Goal: Check status: Check status

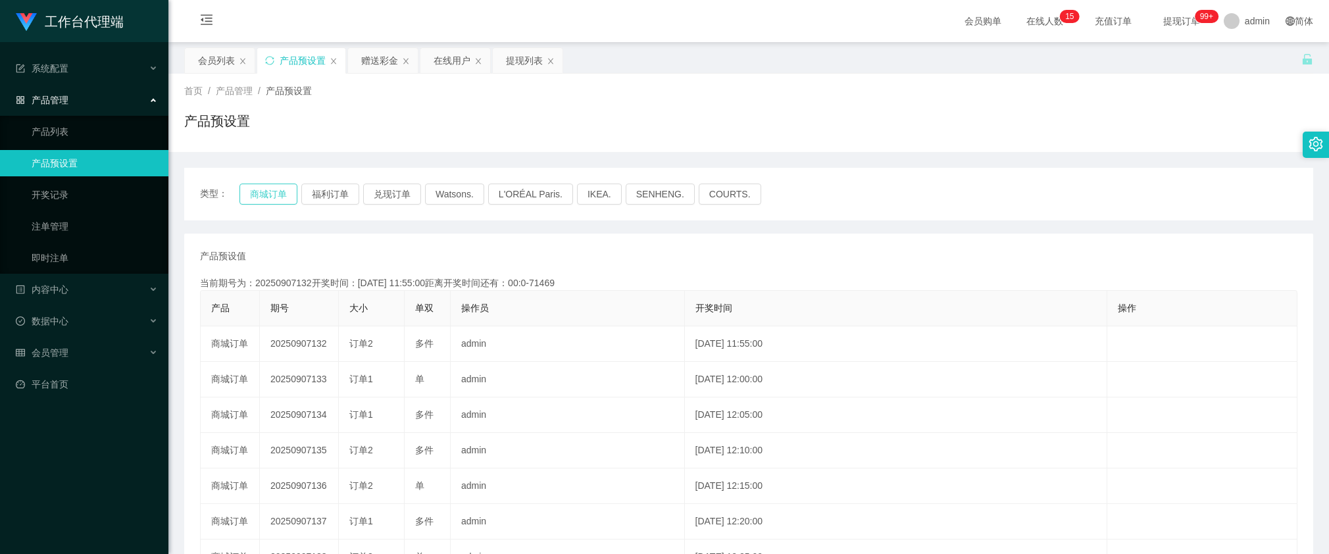
click at [262, 191] on button "商城订单" at bounding box center [269, 194] width 58 height 21
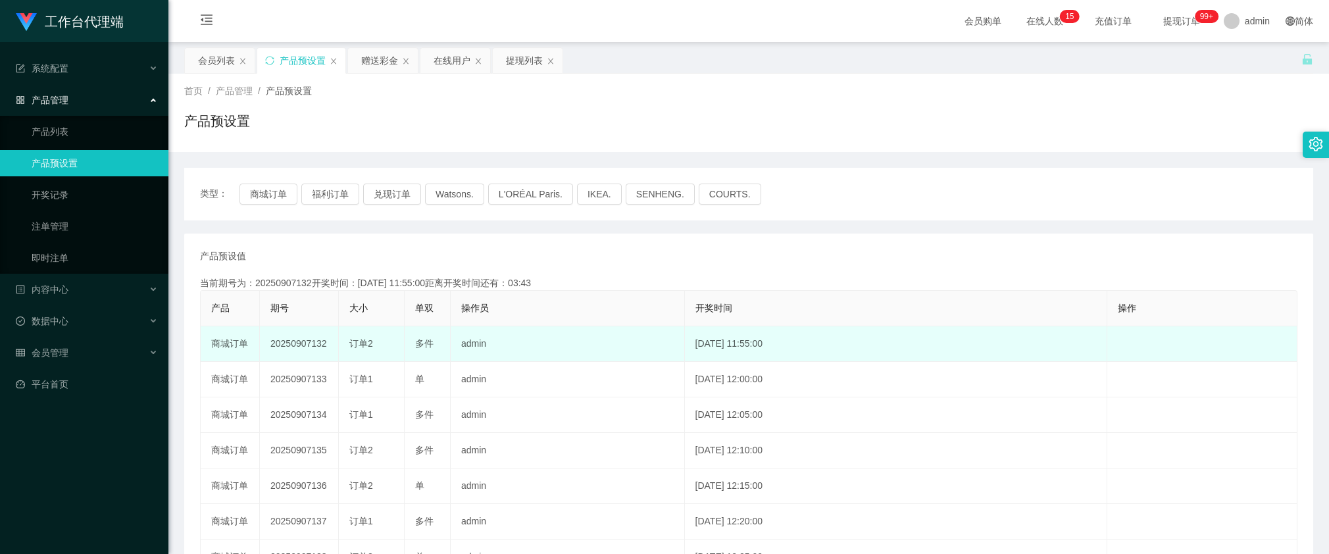
click at [288, 343] on td "20250907132" at bounding box center [299, 344] width 79 height 36
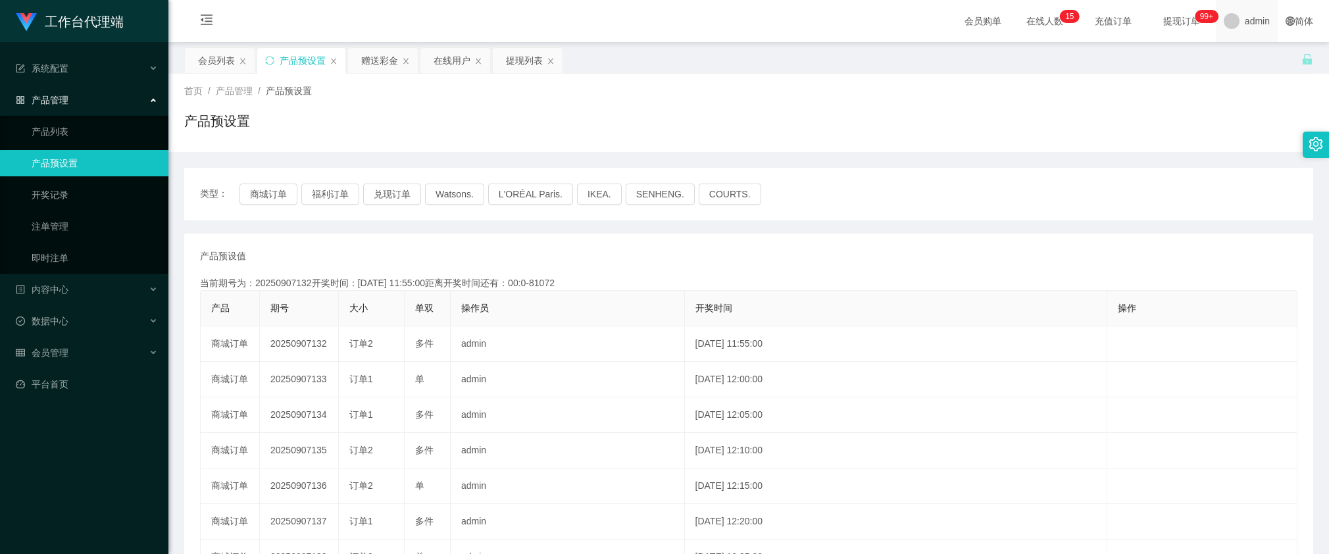
copy td "20250907132"
click at [367, 58] on div "赠送彩金" at bounding box center [379, 60] width 37 height 25
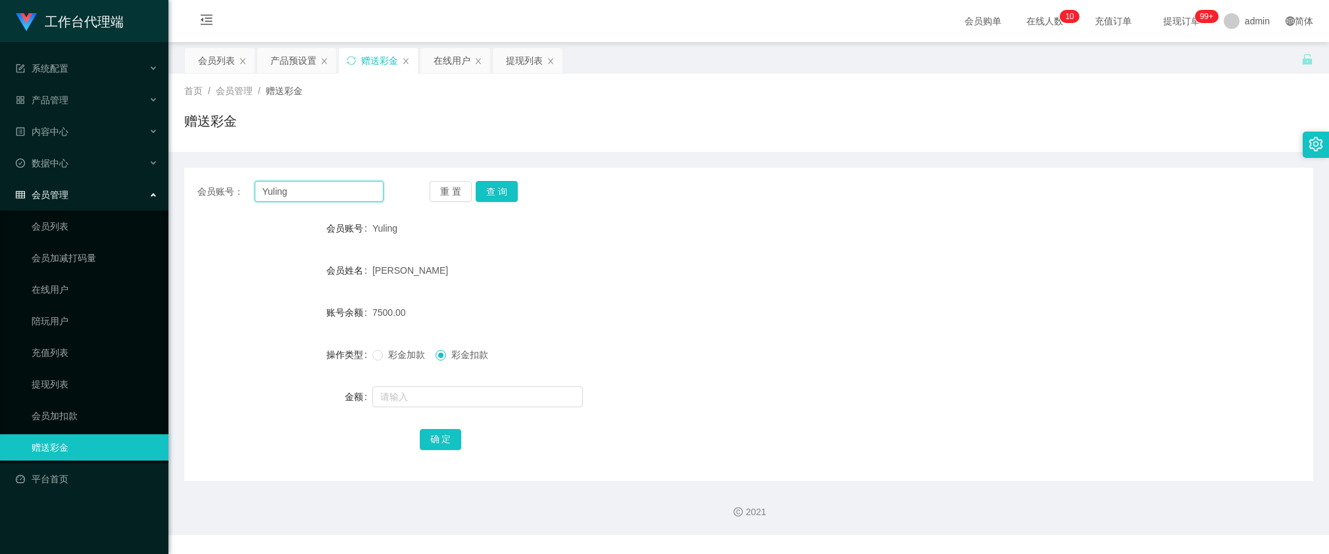
click at [313, 183] on input "Yuling" at bounding box center [319, 191] width 129 height 21
paste input "98171931"
type input "98171931"
click at [500, 191] on button "查 询" at bounding box center [497, 191] width 42 height 21
click at [337, 195] on input "98171931" at bounding box center [319, 191] width 129 height 21
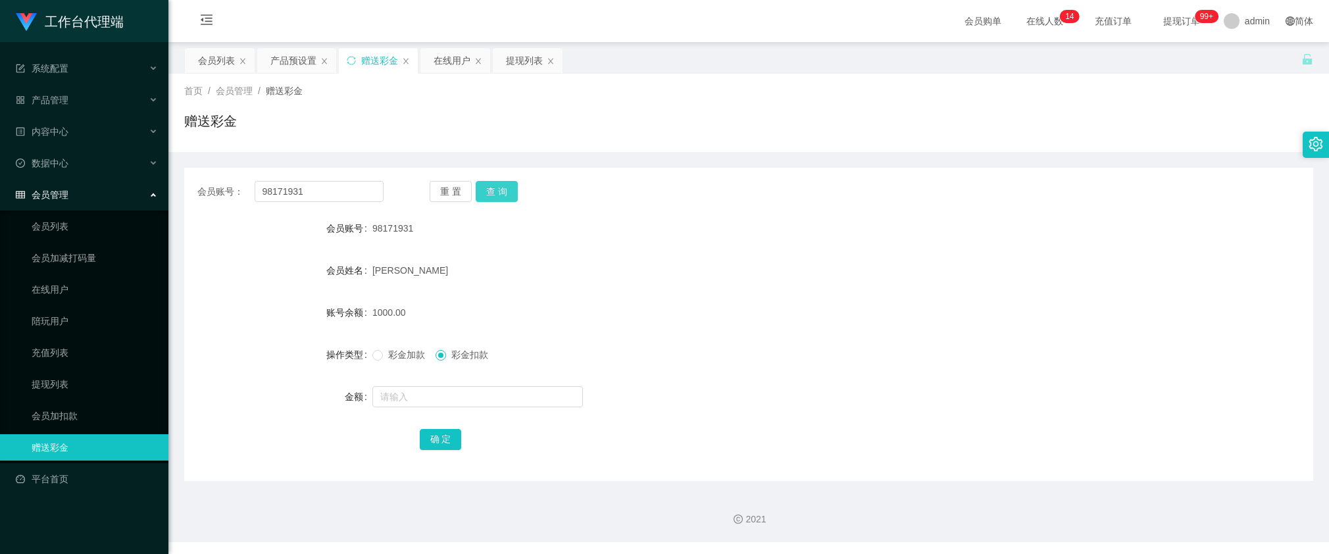
click at [486, 190] on button "查 询" at bounding box center [497, 191] width 42 height 21
click at [489, 191] on button "查 询" at bounding box center [497, 191] width 42 height 21
click at [493, 199] on button "查 询" at bounding box center [497, 191] width 42 height 21
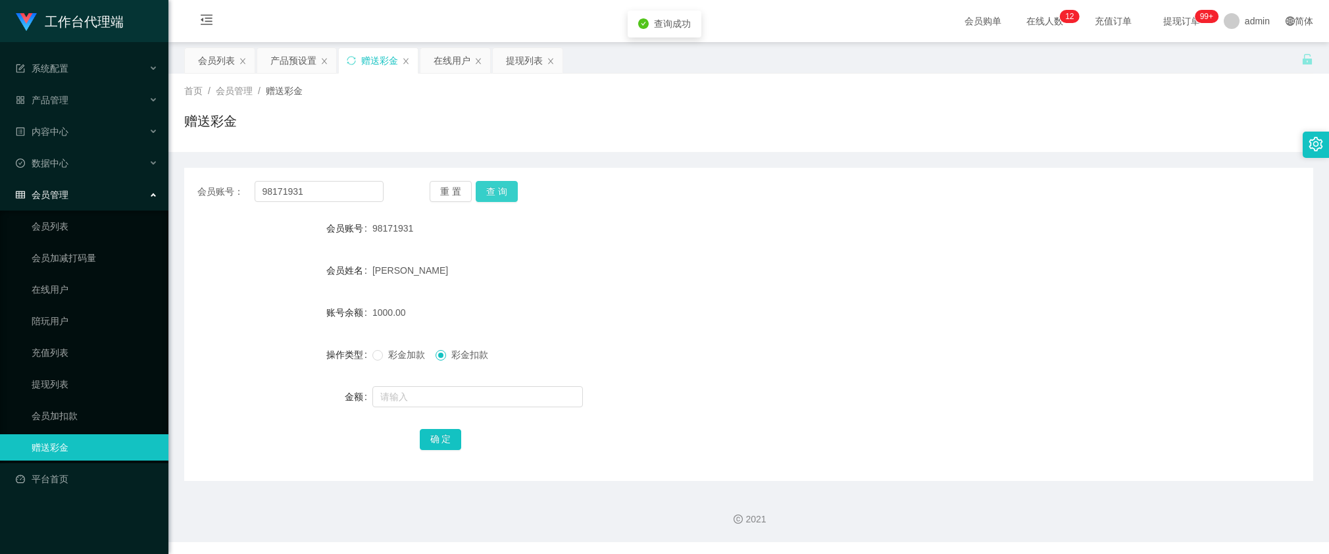
click at [494, 201] on button "查 询" at bounding box center [497, 191] width 42 height 21
click at [482, 193] on button "查 询" at bounding box center [497, 191] width 42 height 21
click at [489, 189] on button "查 询" at bounding box center [504, 191] width 57 height 21
